Goal: Navigation & Orientation: Find specific page/section

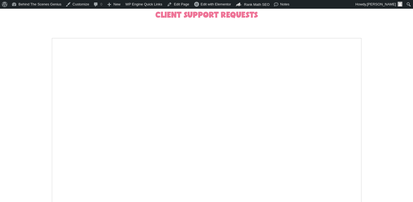
scroll to position [54, 0]
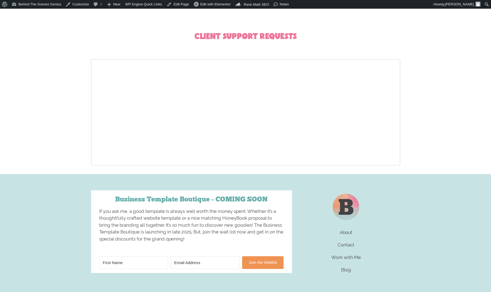
scroll to position [54, 0]
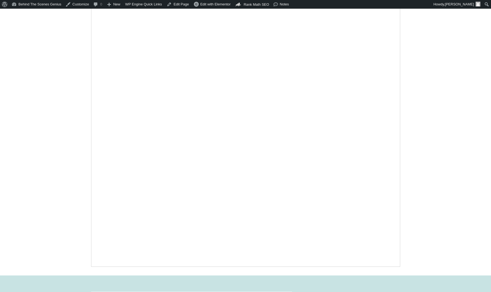
scroll to position [157, 0]
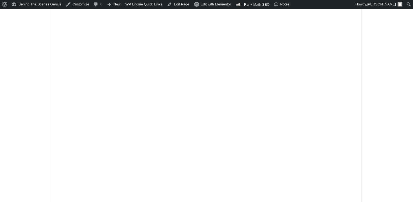
scroll to position [244, 0]
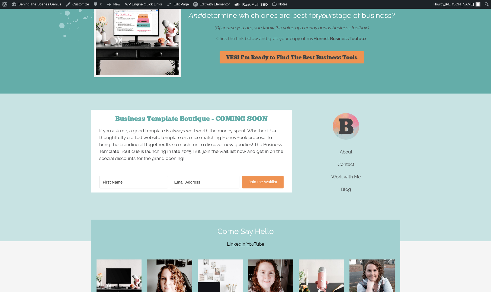
scroll to position [2035, 0]
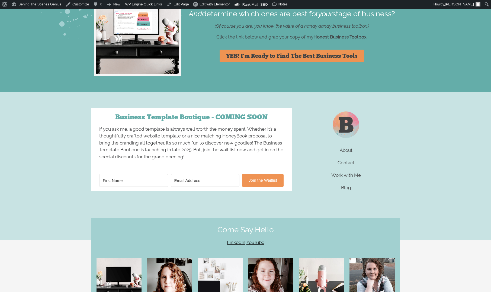
click at [417, 88] on div "Ready to discover the best tools to make a business owner's life easier? And de…" at bounding box center [245, 9] width 491 height 166
